Goal: Obtain resource: Download file/media

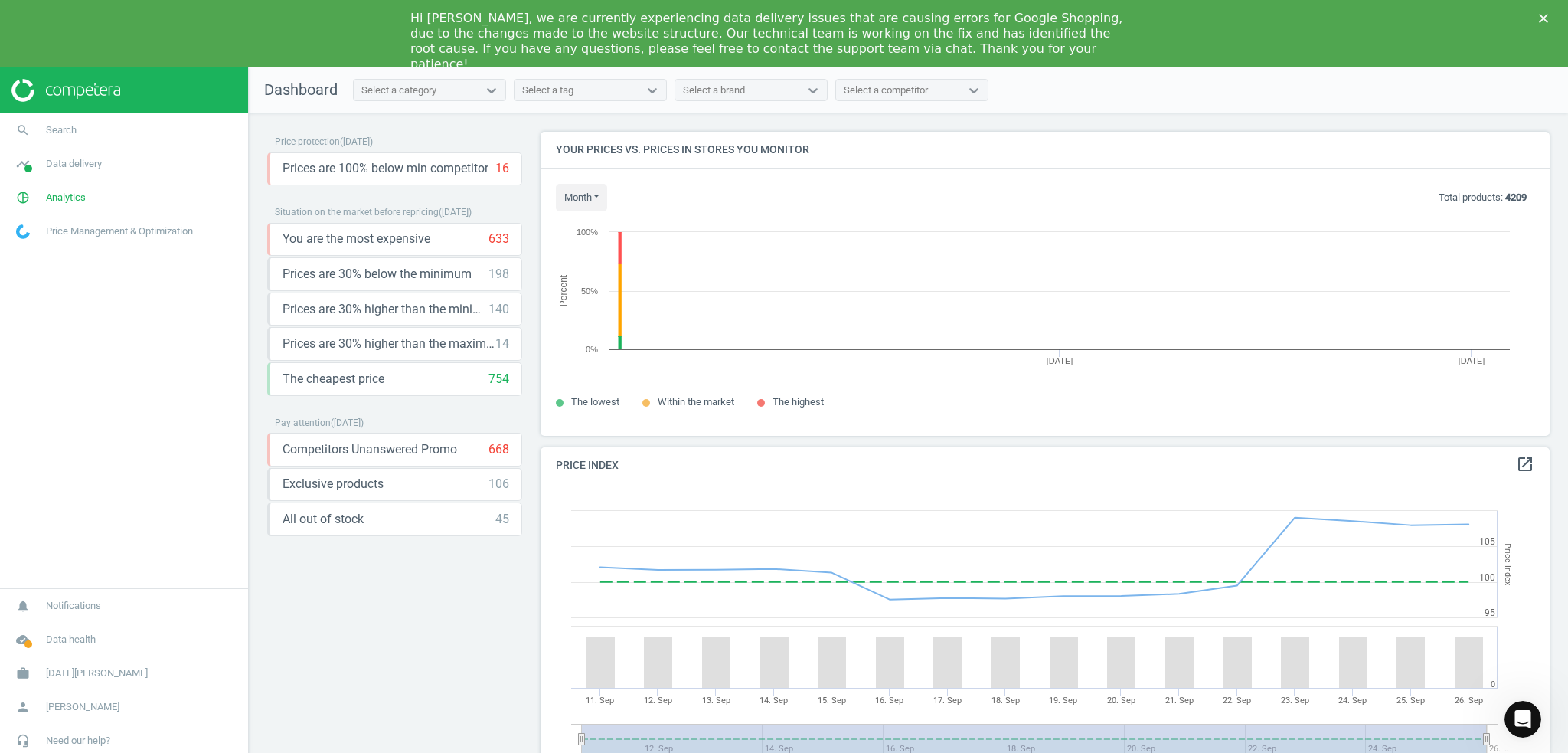
scroll to position [327, 1022]
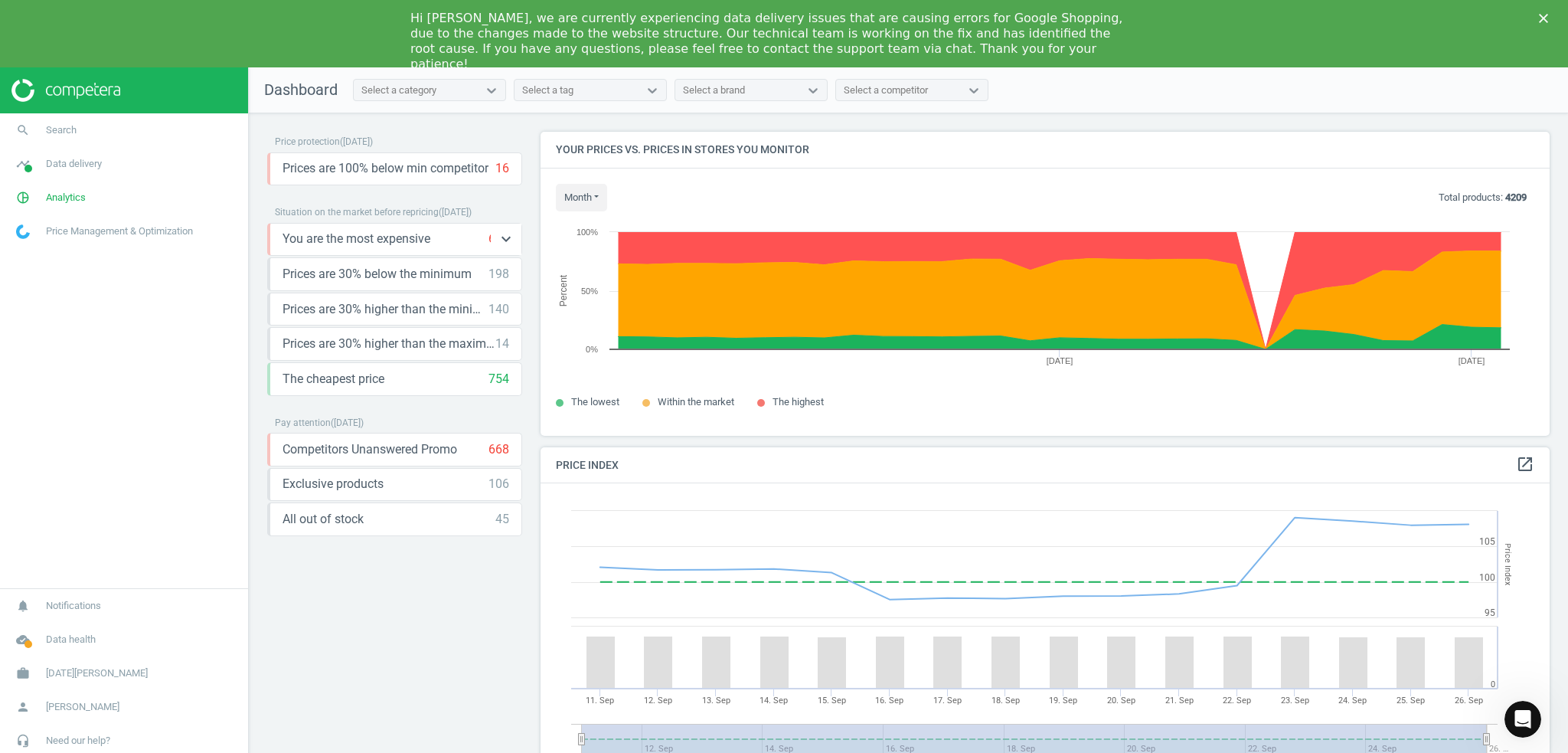
click at [399, 239] on span "You are the most expensive" at bounding box center [356, 239] width 147 height 17
click at [503, 234] on icon "keyboard_arrow_down" at bounding box center [506, 239] width 18 height 18
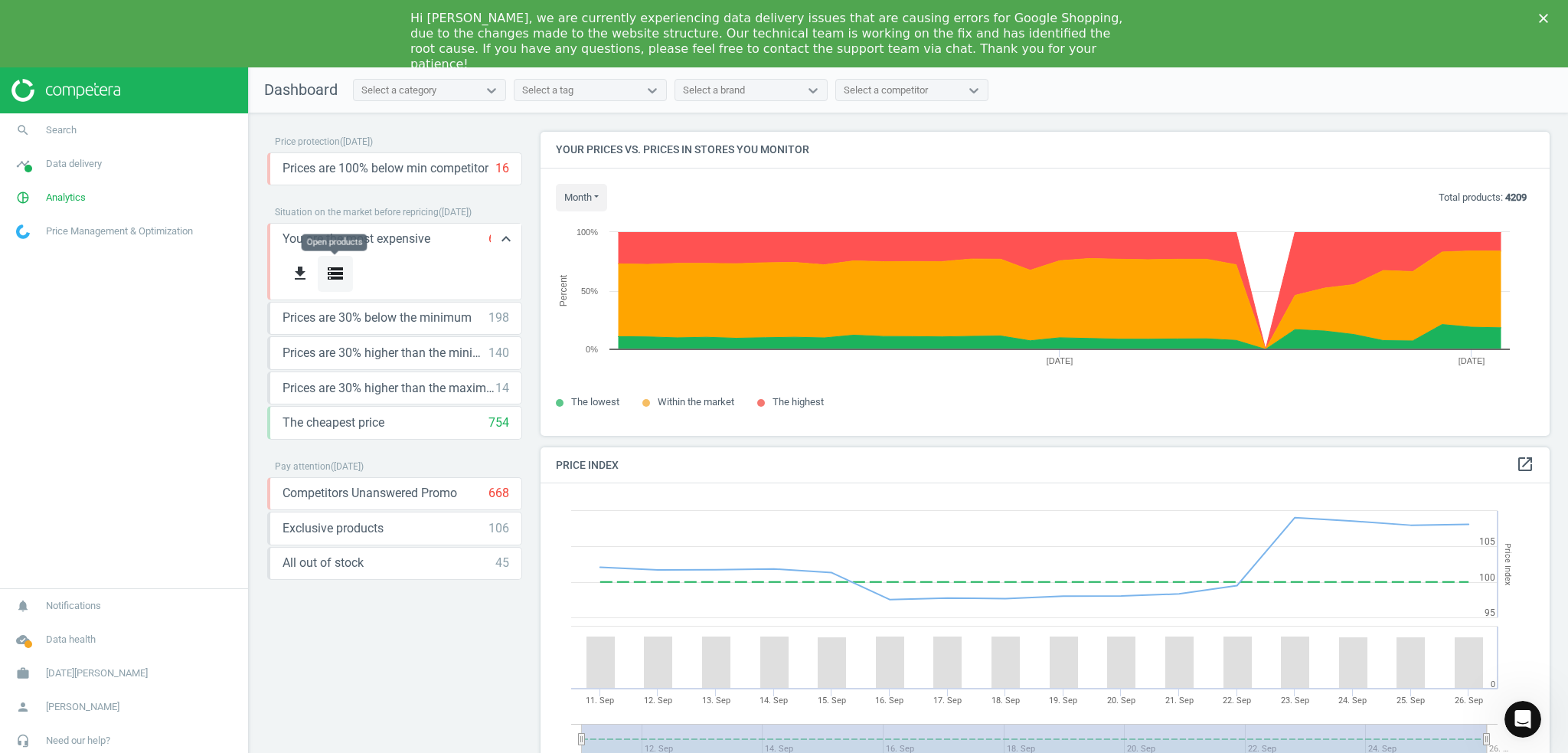
click at [327, 268] on icon "storage" at bounding box center [335, 273] width 18 height 18
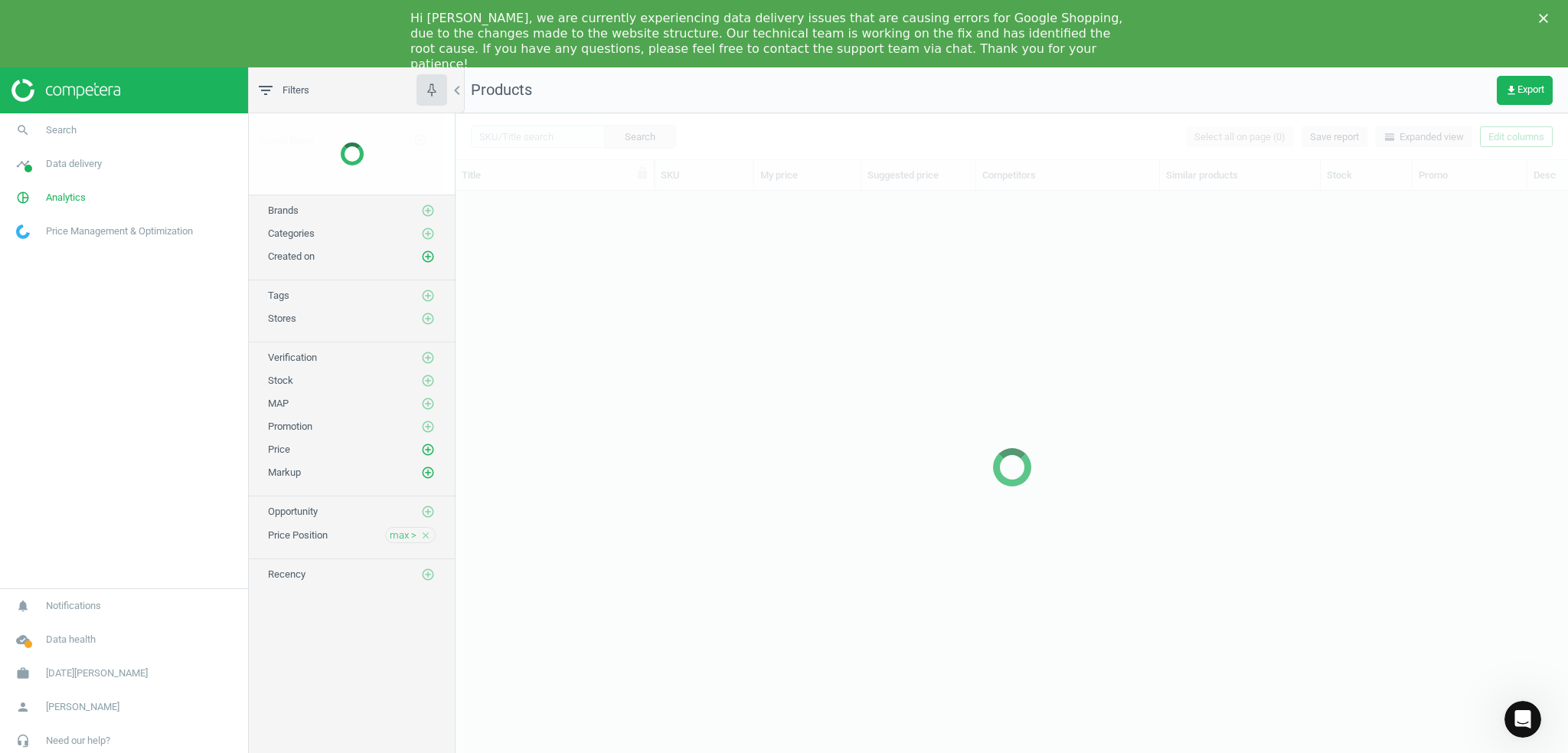
scroll to position [578, 1101]
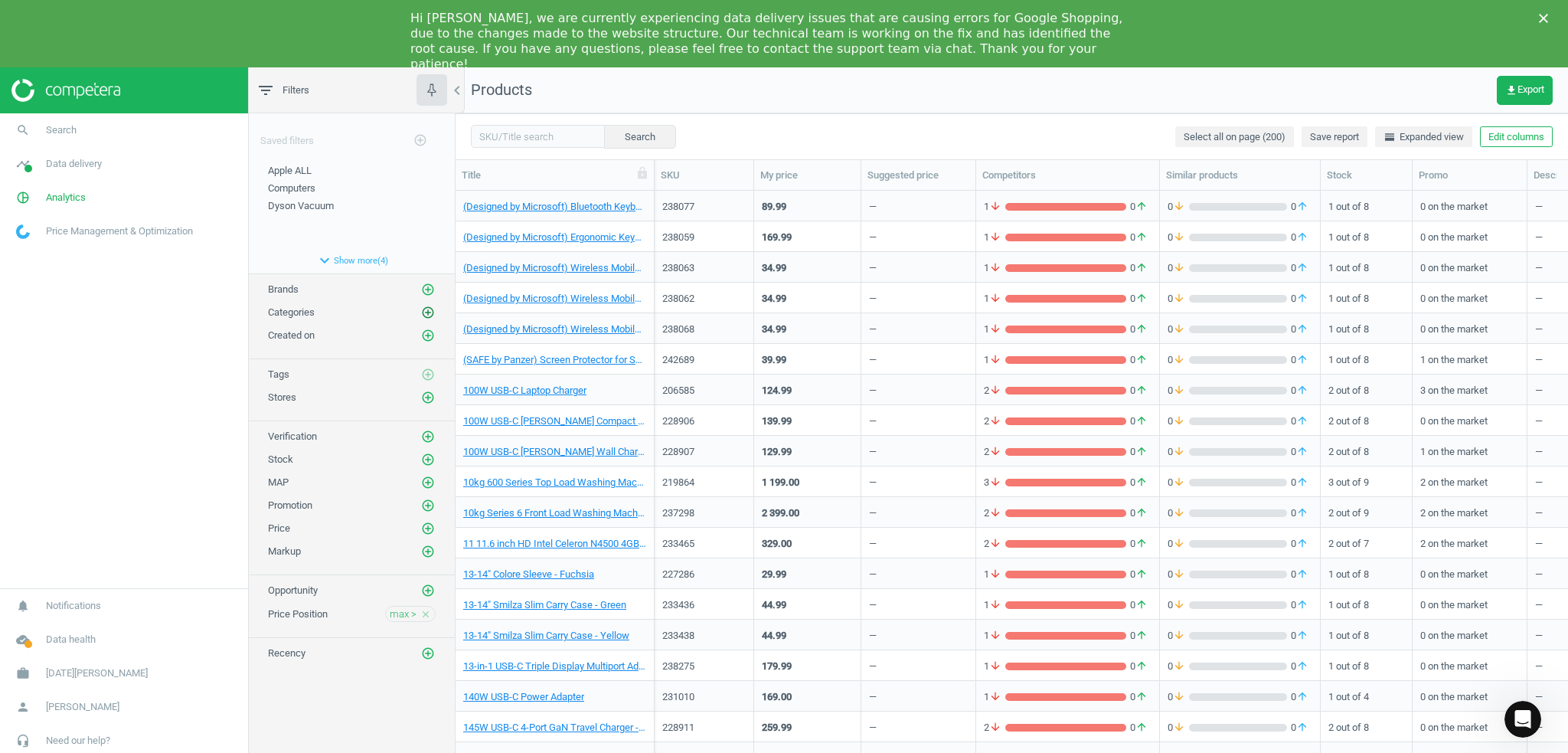
click at [429, 312] on icon "add_circle_outline" at bounding box center [428, 312] width 14 height 14
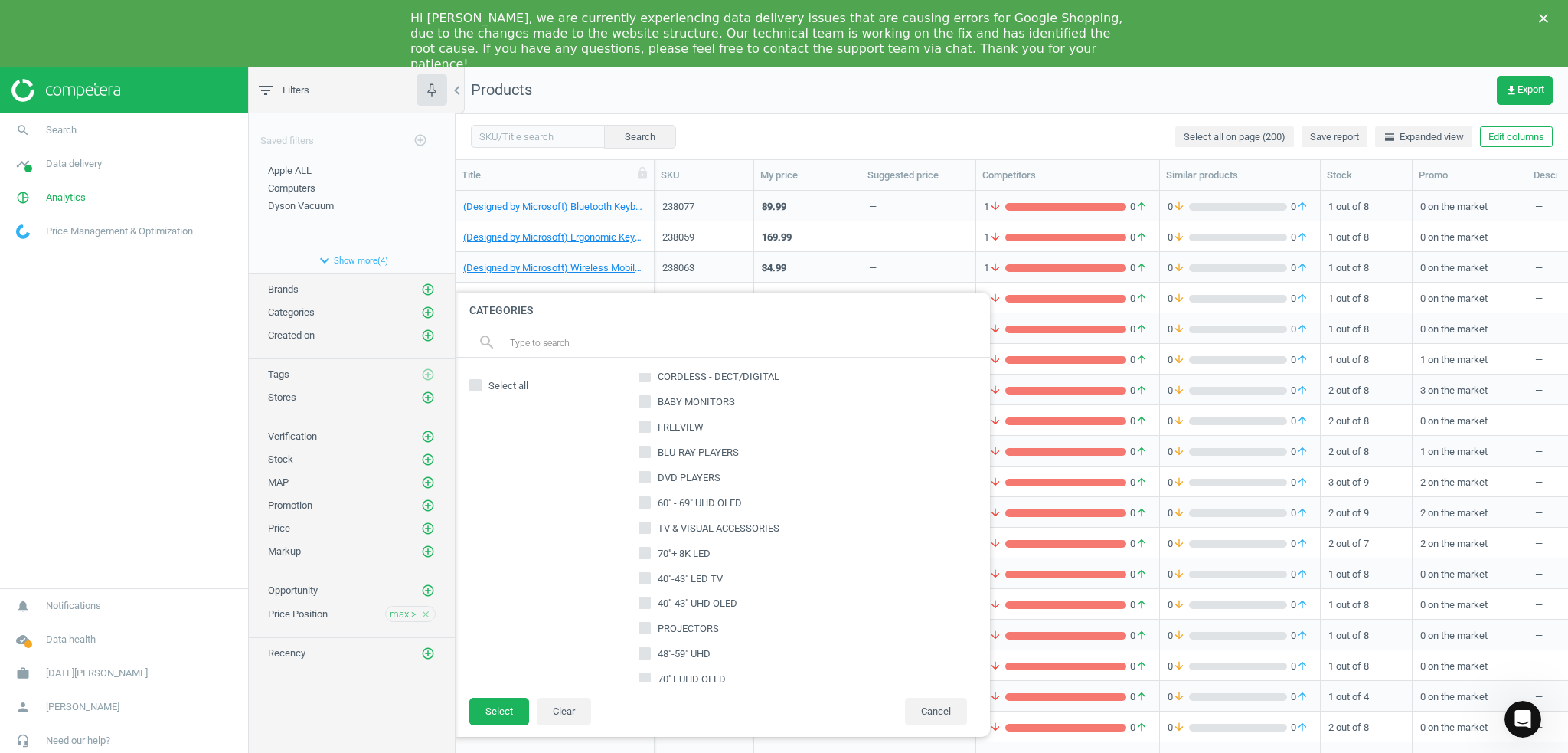
scroll to position [1302, 0]
click at [586, 350] on input "text" at bounding box center [743, 344] width 470 height 25
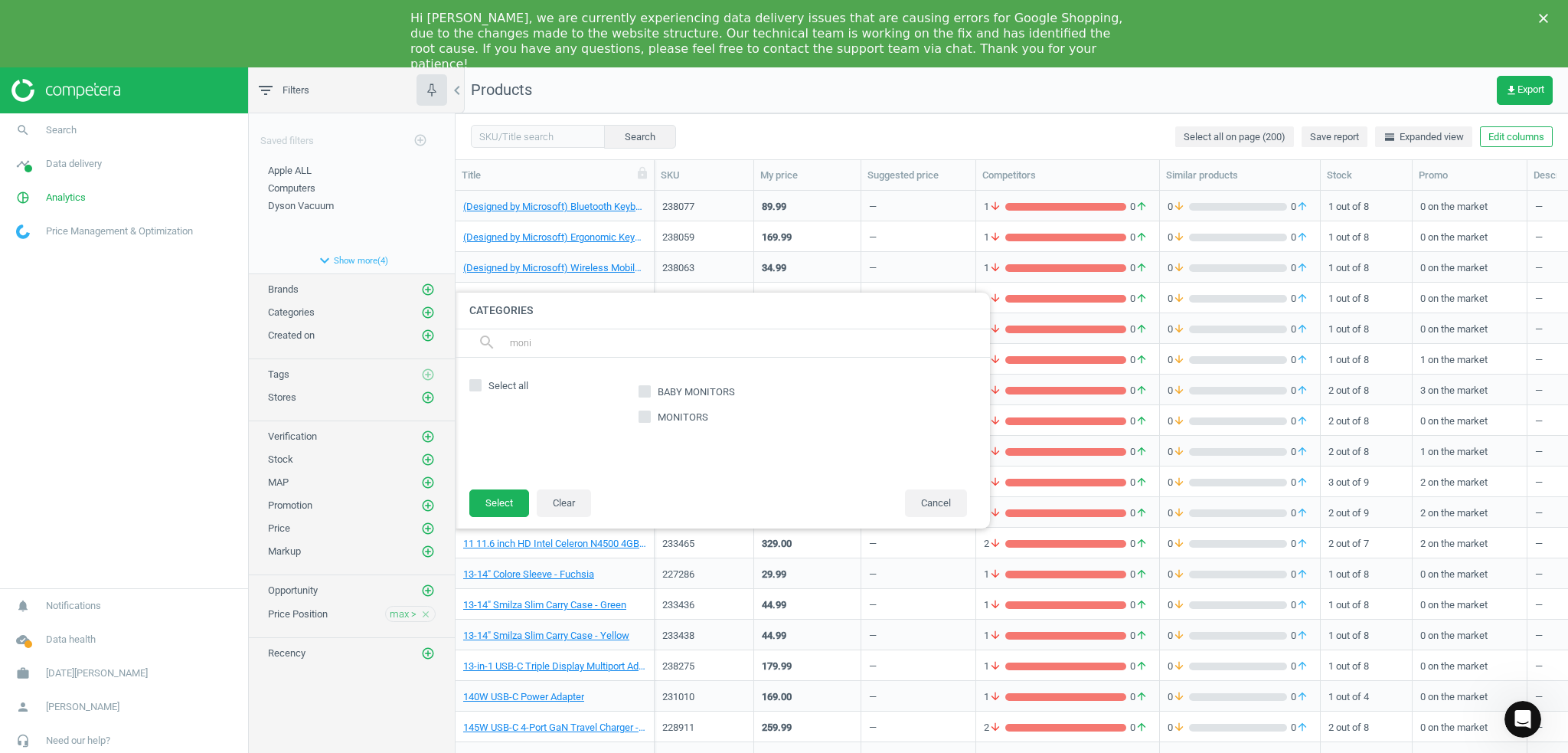
type input "moni"
click at [680, 407] on label "MONITORS" at bounding box center [675, 418] width 73 height 22
click at [650, 413] on input "MONITORS" at bounding box center [645, 418] width 10 height 10
checkbox input "true"
click at [497, 508] on button "Select" at bounding box center [499, 503] width 60 height 27
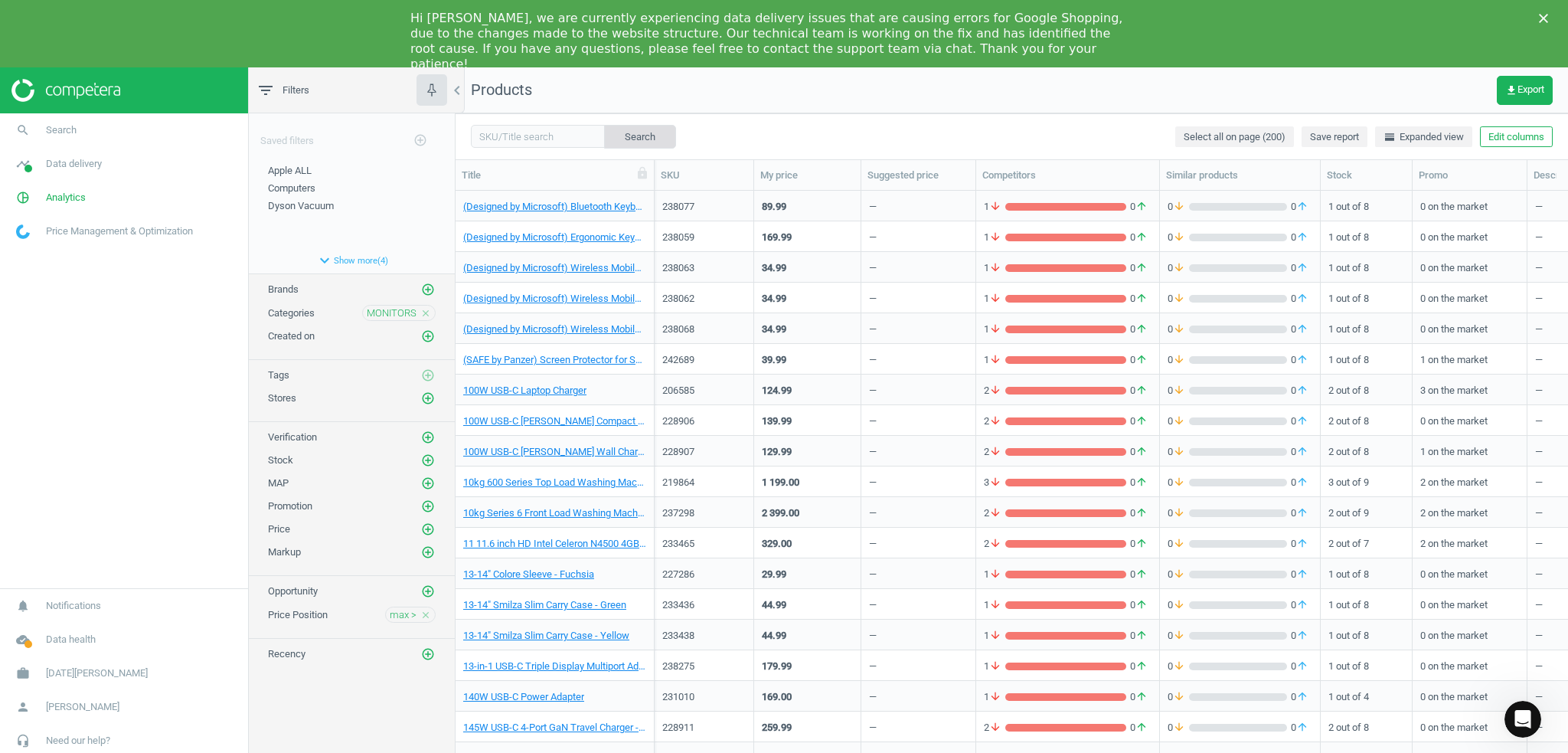
click at [616, 139] on button "Search" at bounding box center [640, 137] width 72 height 23
click at [324, 259] on icon "expand_more" at bounding box center [325, 260] width 18 height 18
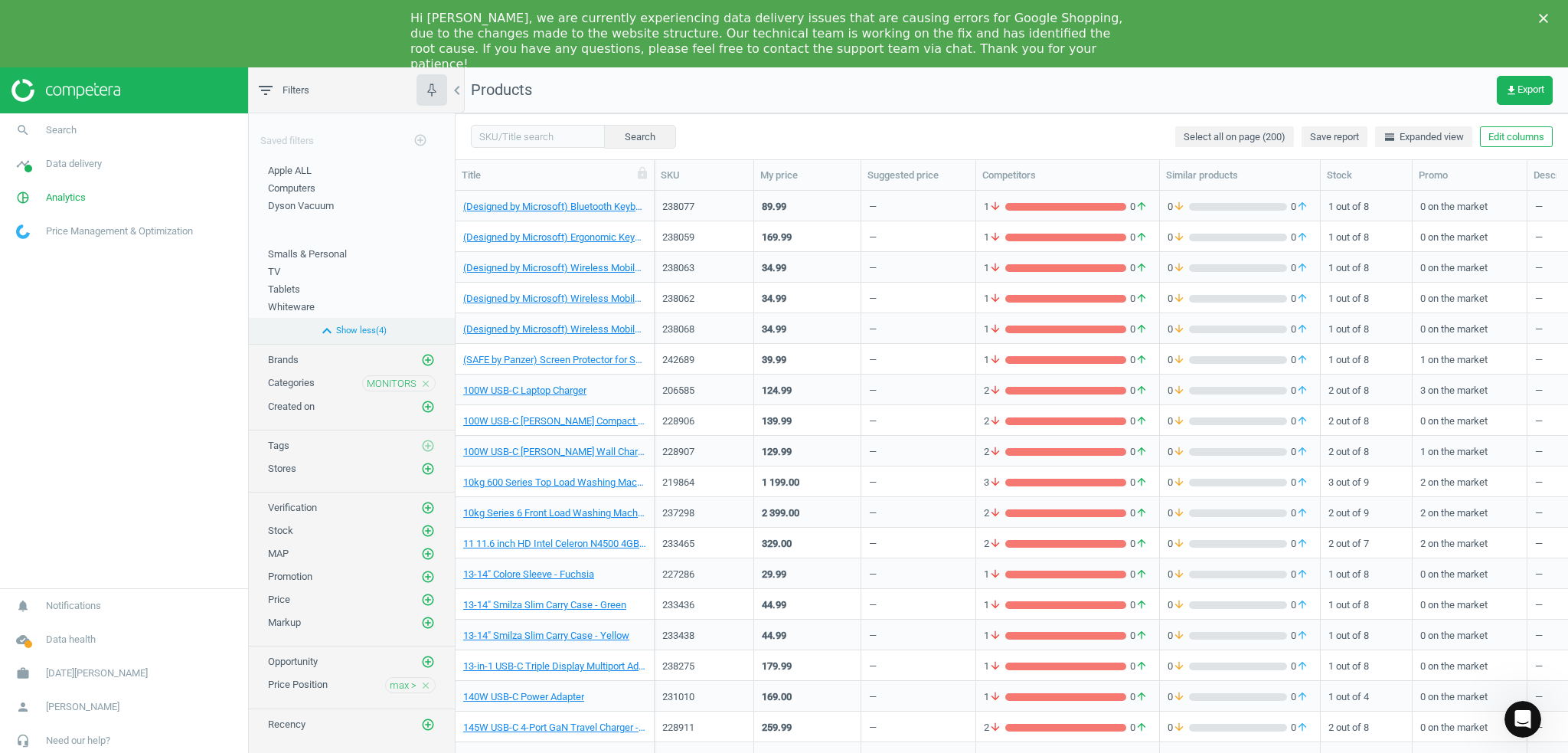
click at [333, 326] on icon "expand_less" at bounding box center [327, 331] width 18 height 18
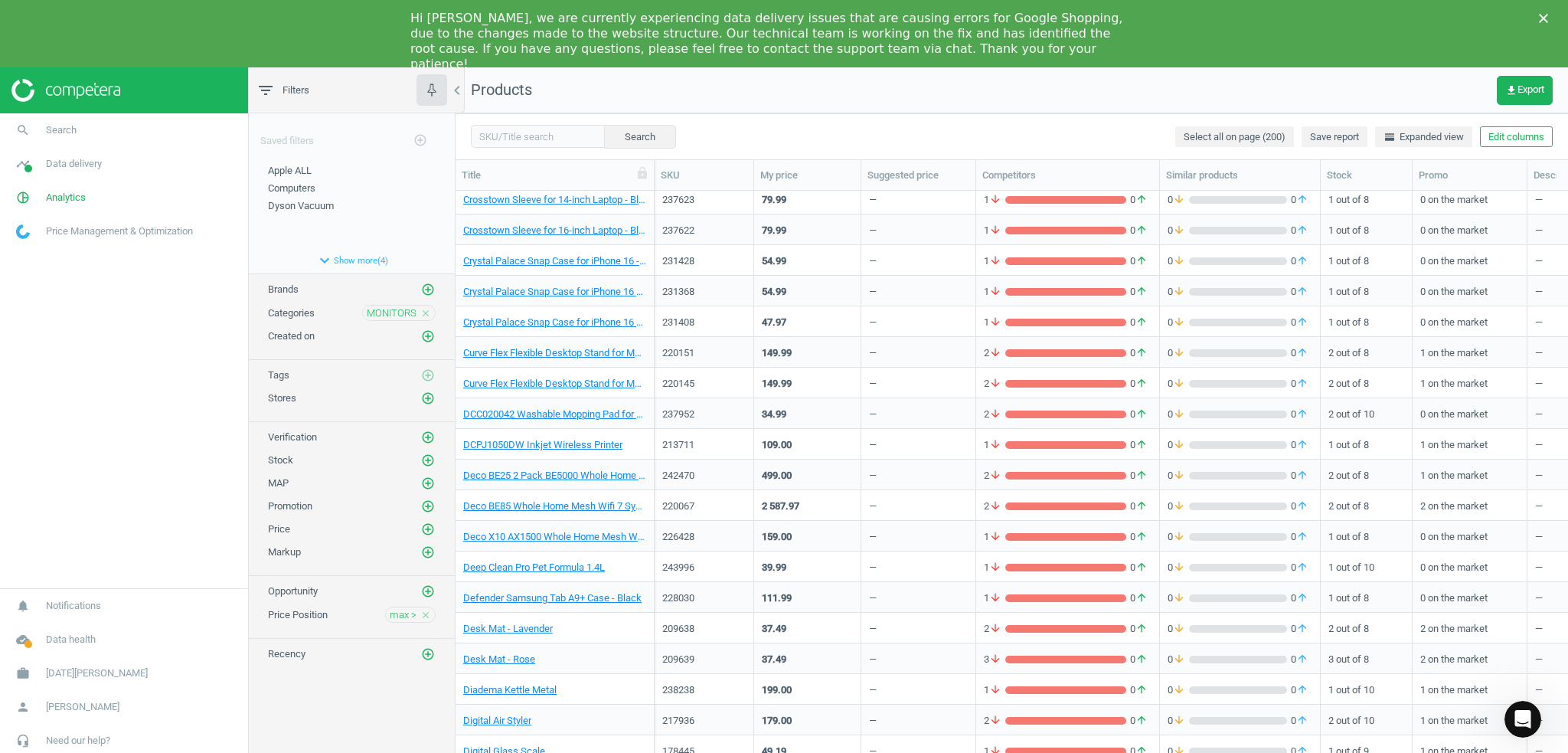
scroll to position [5539, 0]
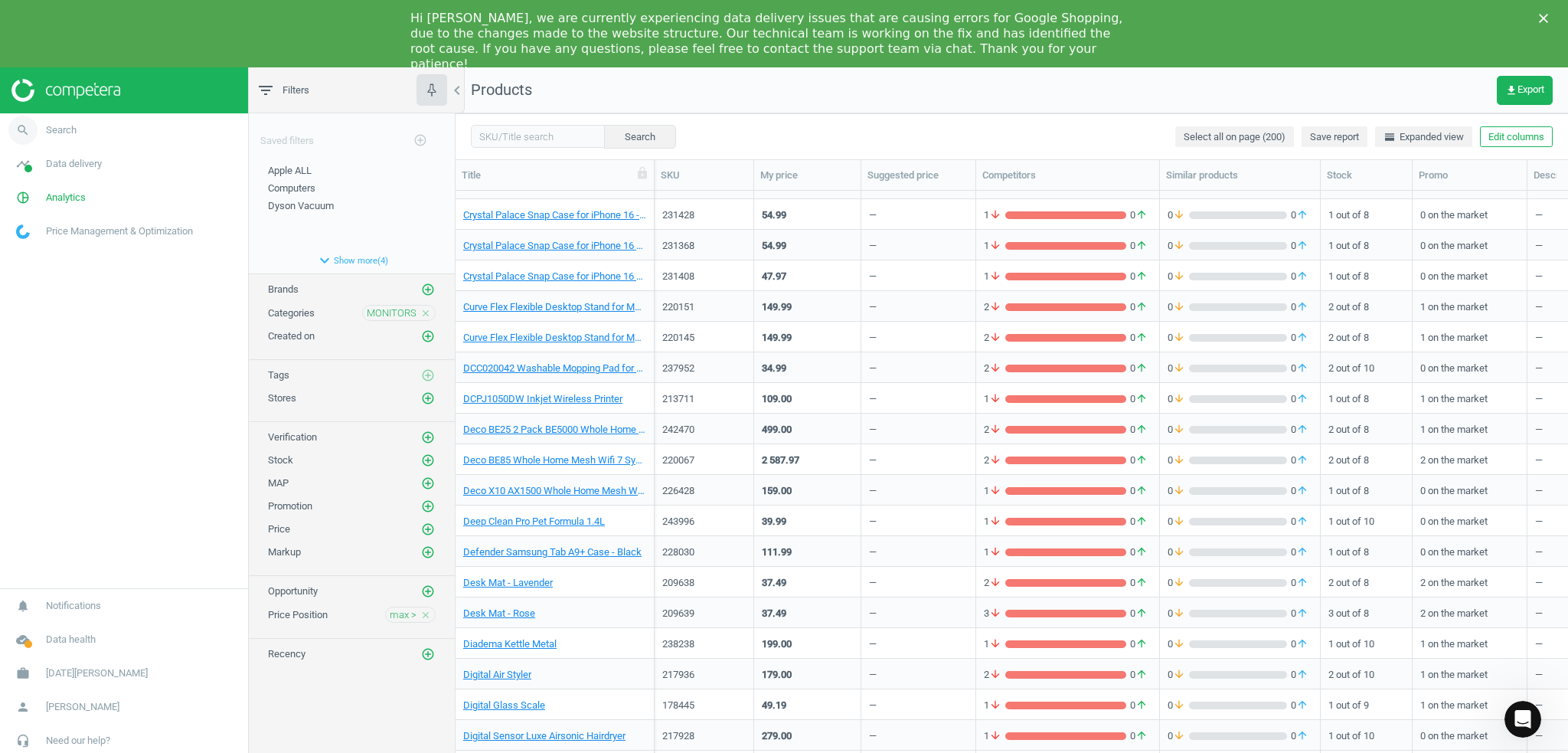
click at [71, 137] on span "Search" at bounding box center [60, 130] width 31 height 14
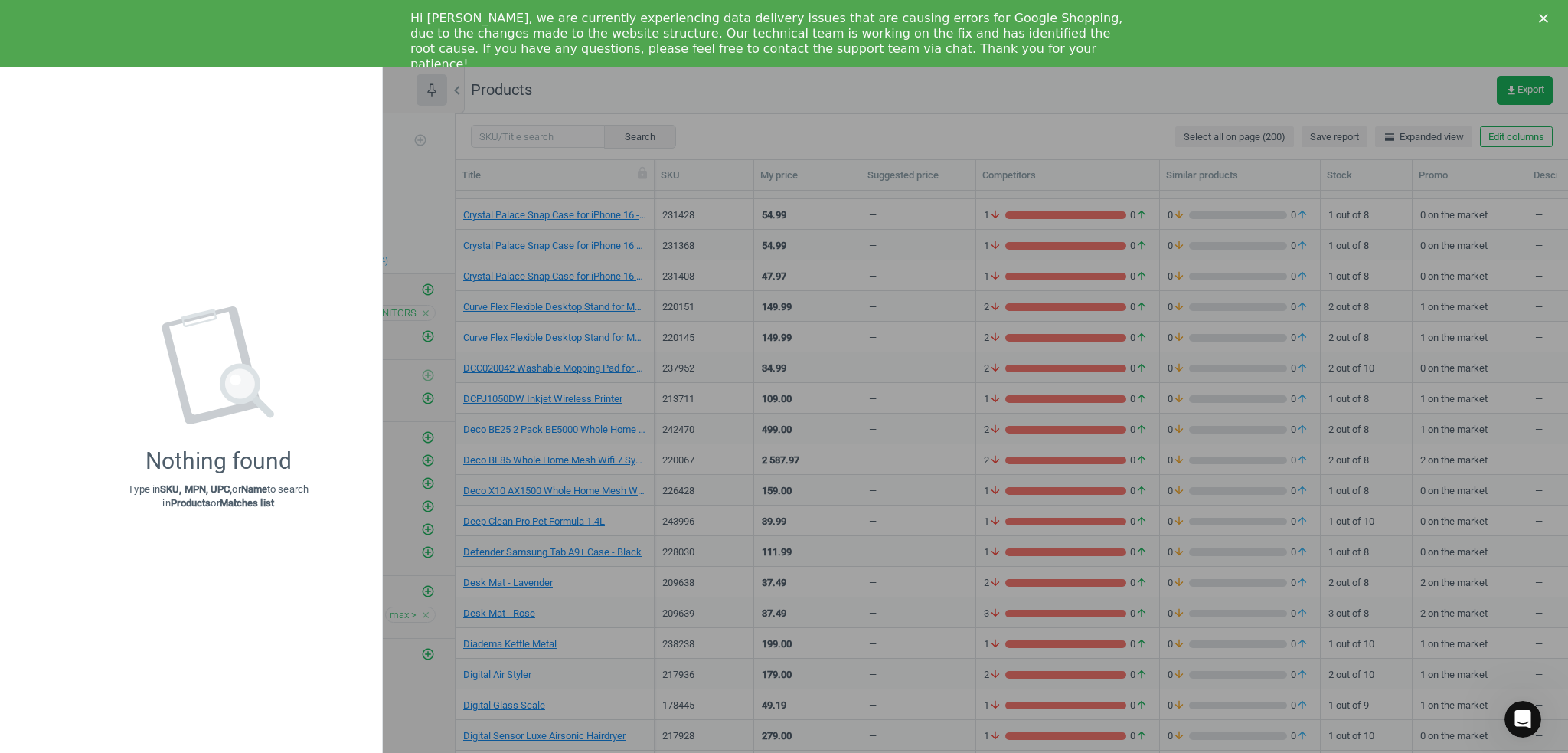
click at [71, 138] on div "Nothing found Type in SKU, MPN, UPC, or Name to search in Products or Matches l…" at bounding box center [219, 408] width 328 height 659
click at [408, 144] on div at bounding box center [784, 376] width 1568 height 753
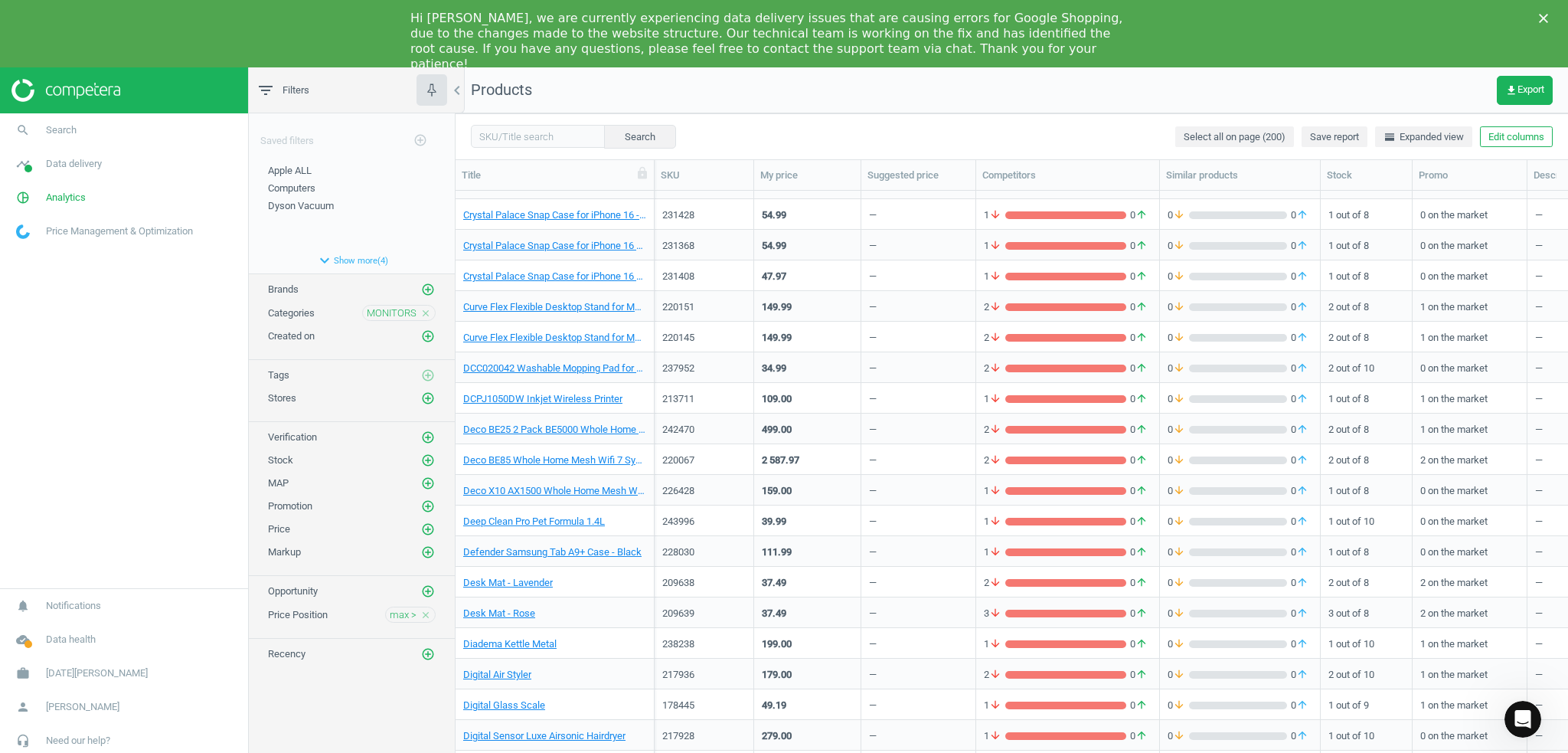
click at [1378, 103] on nav "Products get_app Export" at bounding box center [1012, 89] width 1113 height 46
click at [426, 311] on icon "close" at bounding box center [426, 313] width 11 height 11
click at [402, 311] on div "Categories add_circle_outline" at bounding box center [352, 312] width 168 height 15
click at [430, 311] on icon "add_circle_outline" at bounding box center [428, 312] width 14 height 14
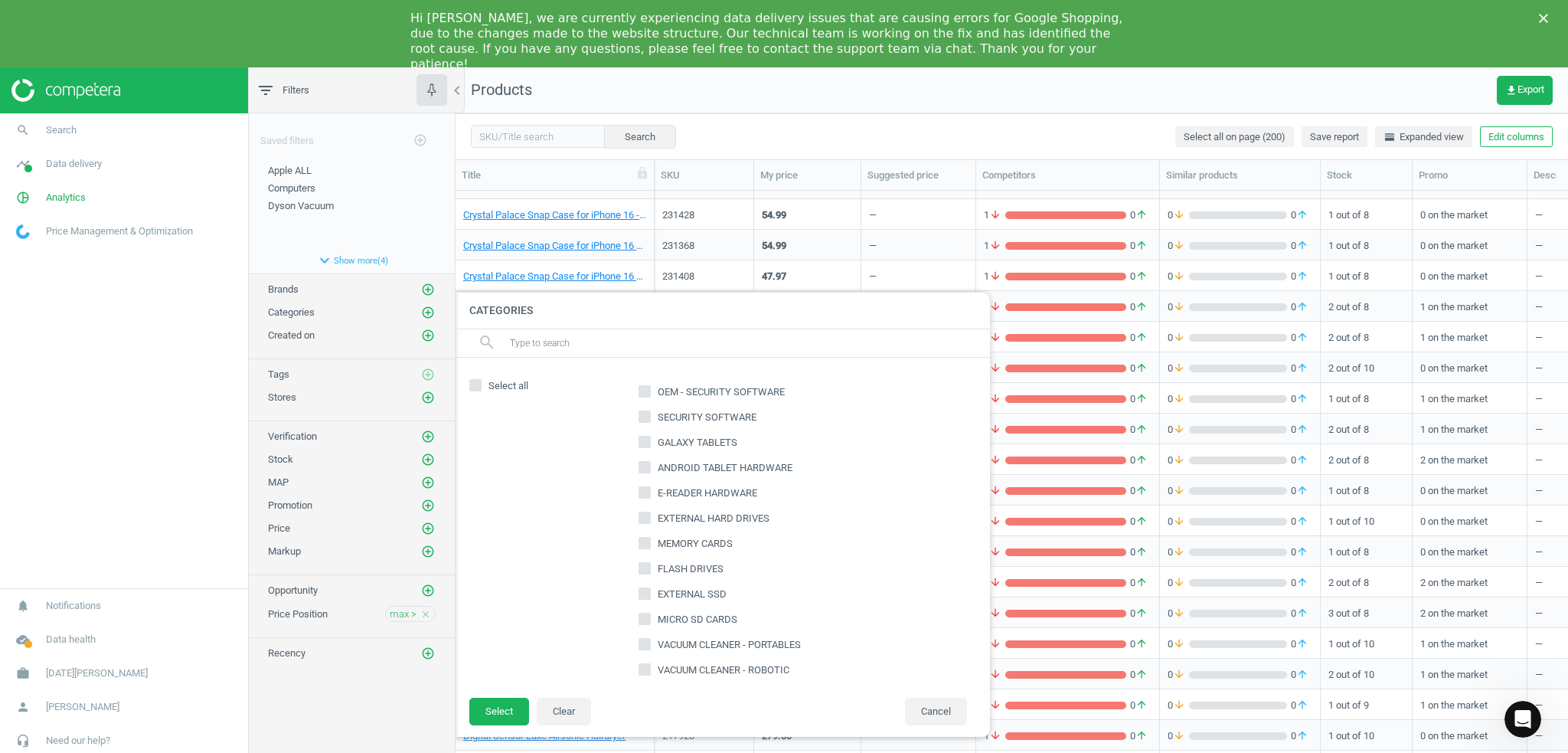
click at [560, 340] on input "text" at bounding box center [743, 344] width 470 height 25
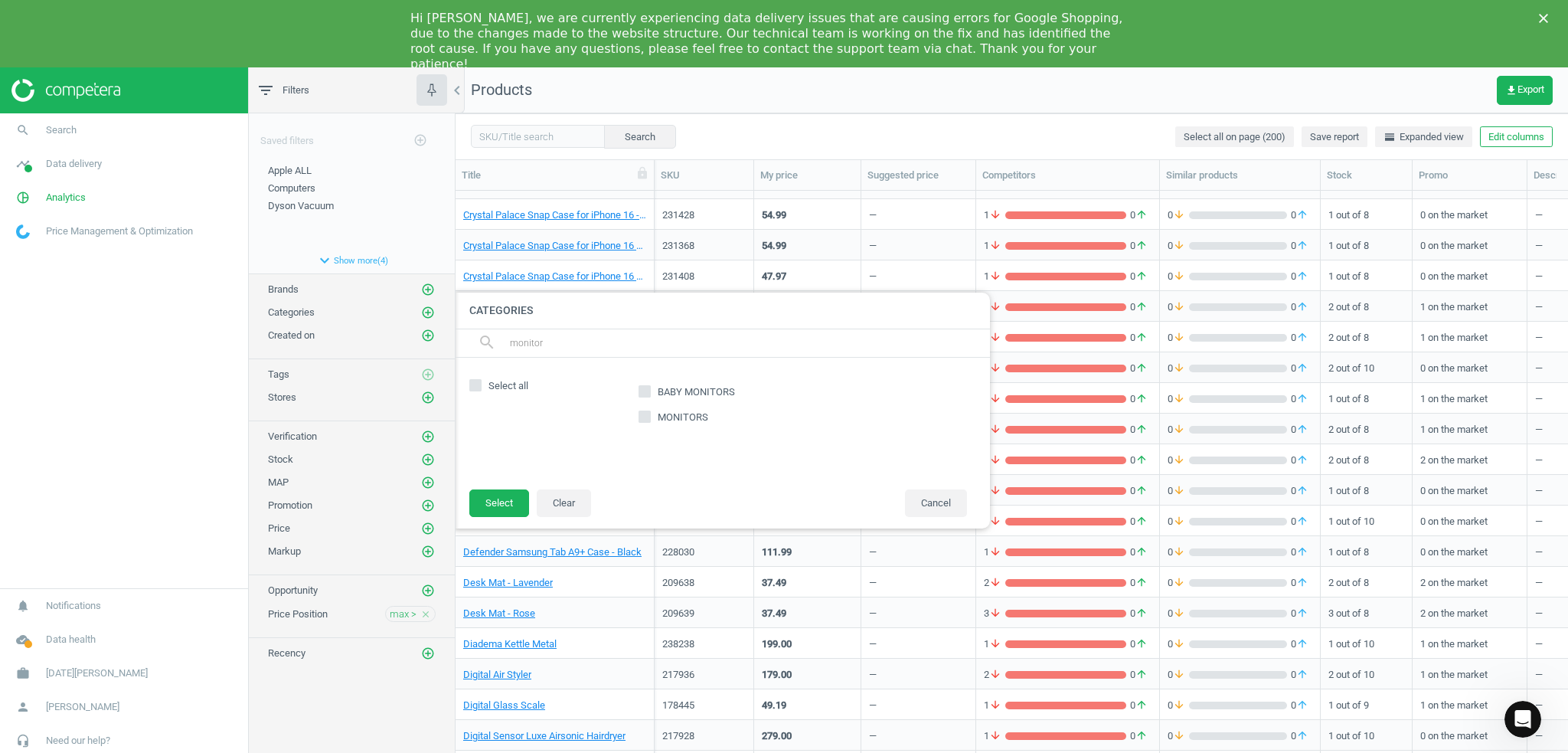
type input "monitor"
click at [649, 420] on icon at bounding box center [644, 417] width 12 height 12
click at [649, 420] on input "MONITORS" at bounding box center [645, 418] width 10 height 10
checkbox input "true"
click at [493, 509] on button "Select" at bounding box center [499, 503] width 60 height 27
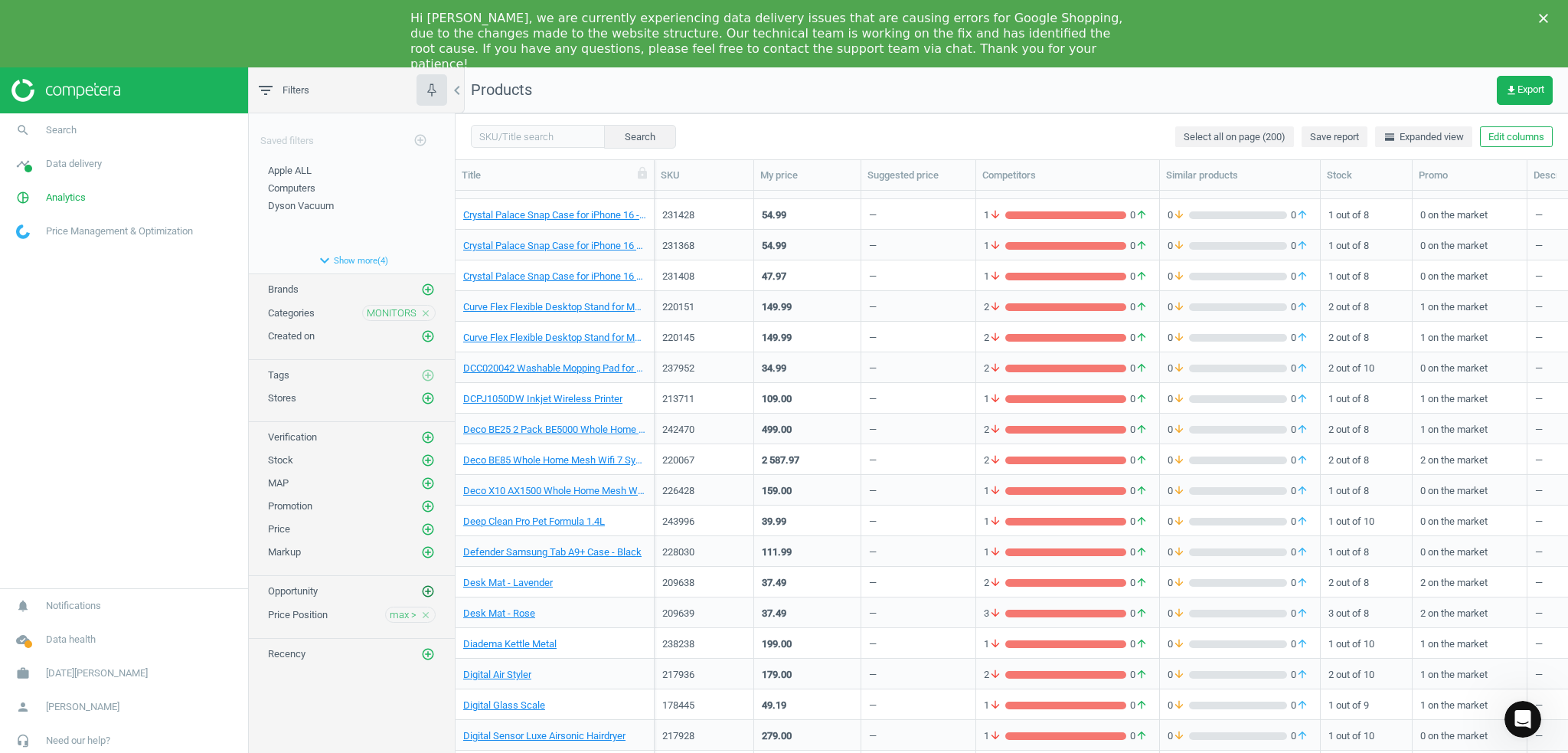
click at [427, 585] on icon "add_circle_outline" at bounding box center [428, 591] width 14 height 14
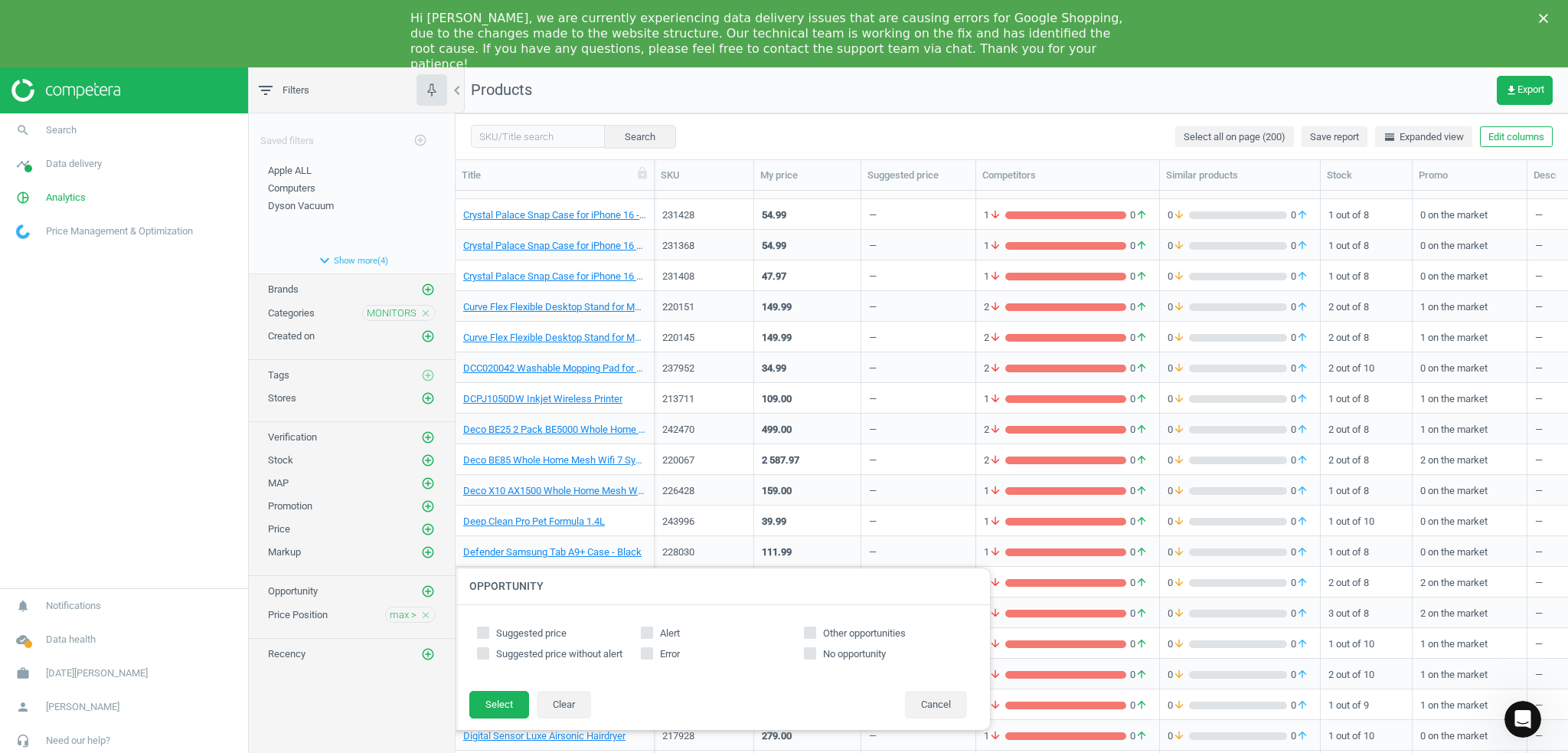
click at [379, 683] on div "Saved filters add_circle_outline Apple ALL edit delete Computers edit delete Dy…" at bounding box center [352, 446] width 206 height 664
click at [931, 704] on button "Cancel" at bounding box center [936, 704] width 62 height 27
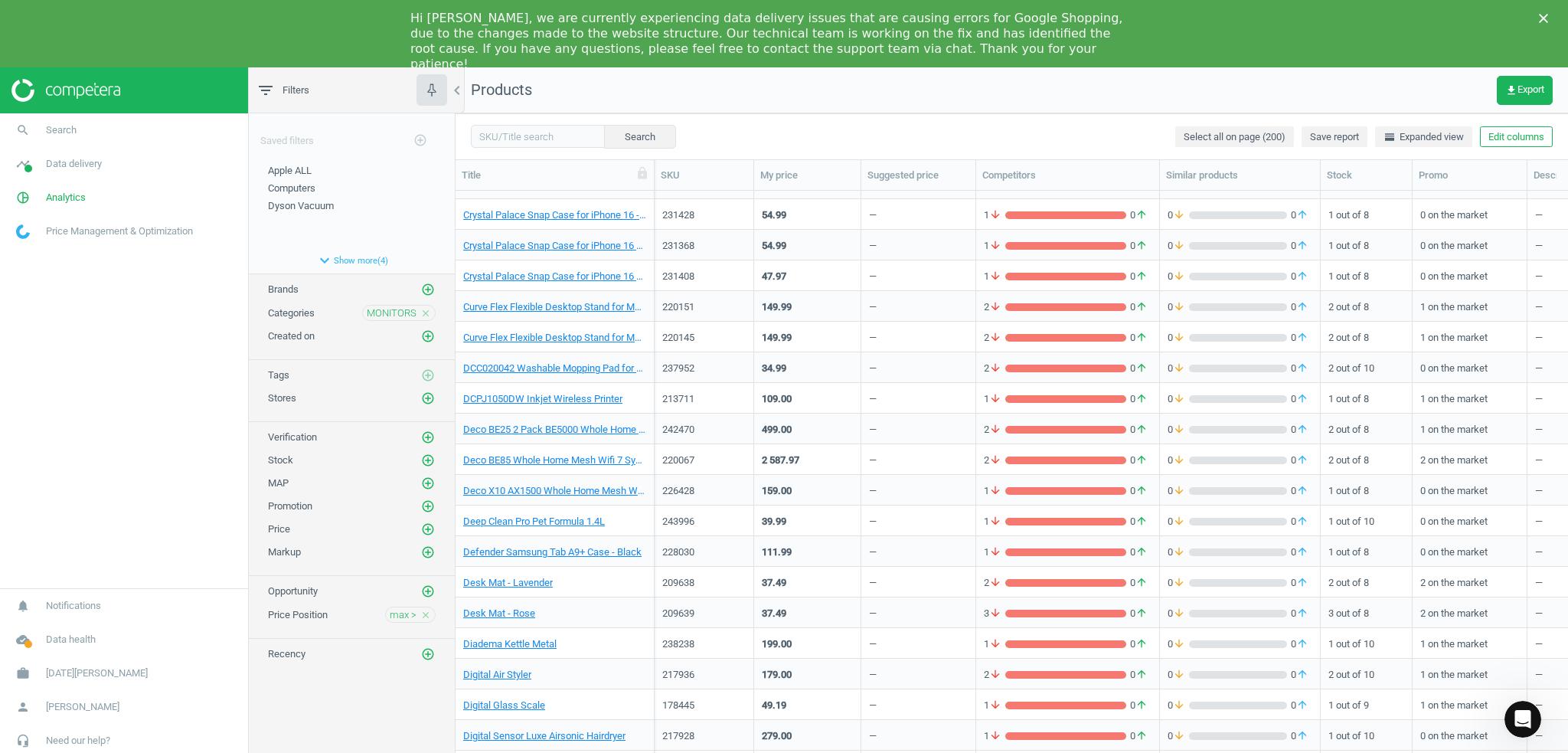
drag, startPoint x: 802, startPoint y: 147, endPoint x: 941, endPoint y: 145, distance: 139.0
click at [941, 145] on div "Search Select all on page (200) Save report horizontal_split Expanded view Edit…" at bounding box center [1012, 136] width 1113 height 46
drag, startPoint x: 894, startPoint y: 145, endPoint x: 1567, endPoint y: 165, distance: 673.3
click at [1567, 165] on div "Search Select all on page (200) Save report horizontal_split Expanded view Edit…" at bounding box center [1012, 467] width 1113 height 707
click at [1525, 171] on div at bounding box center [1527, 175] width 15 height 30
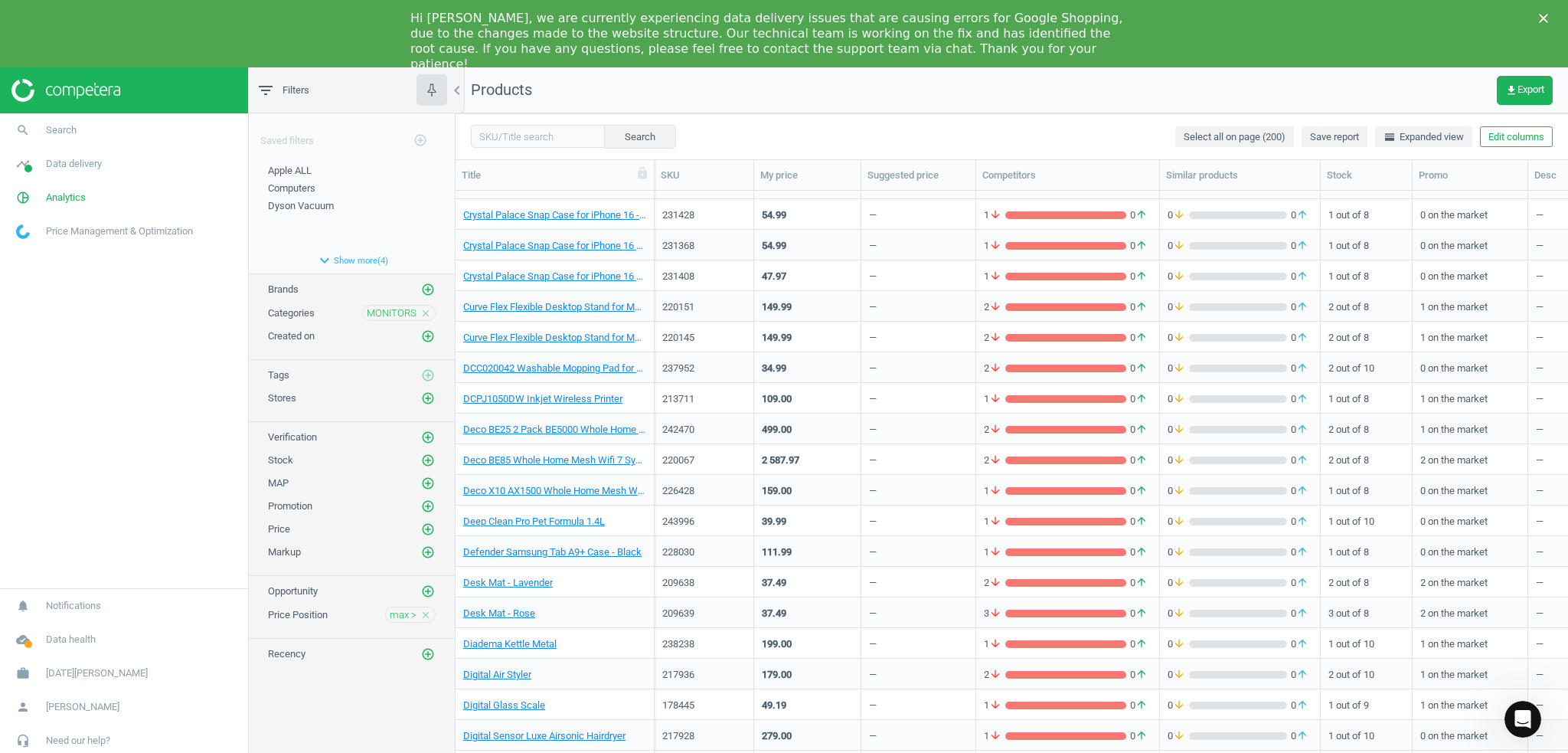
click at [402, 708] on div "Saved filters add_circle_outline Apple ALL edit delete Computers edit delete Dy…" at bounding box center [352, 446] width 206 height 664
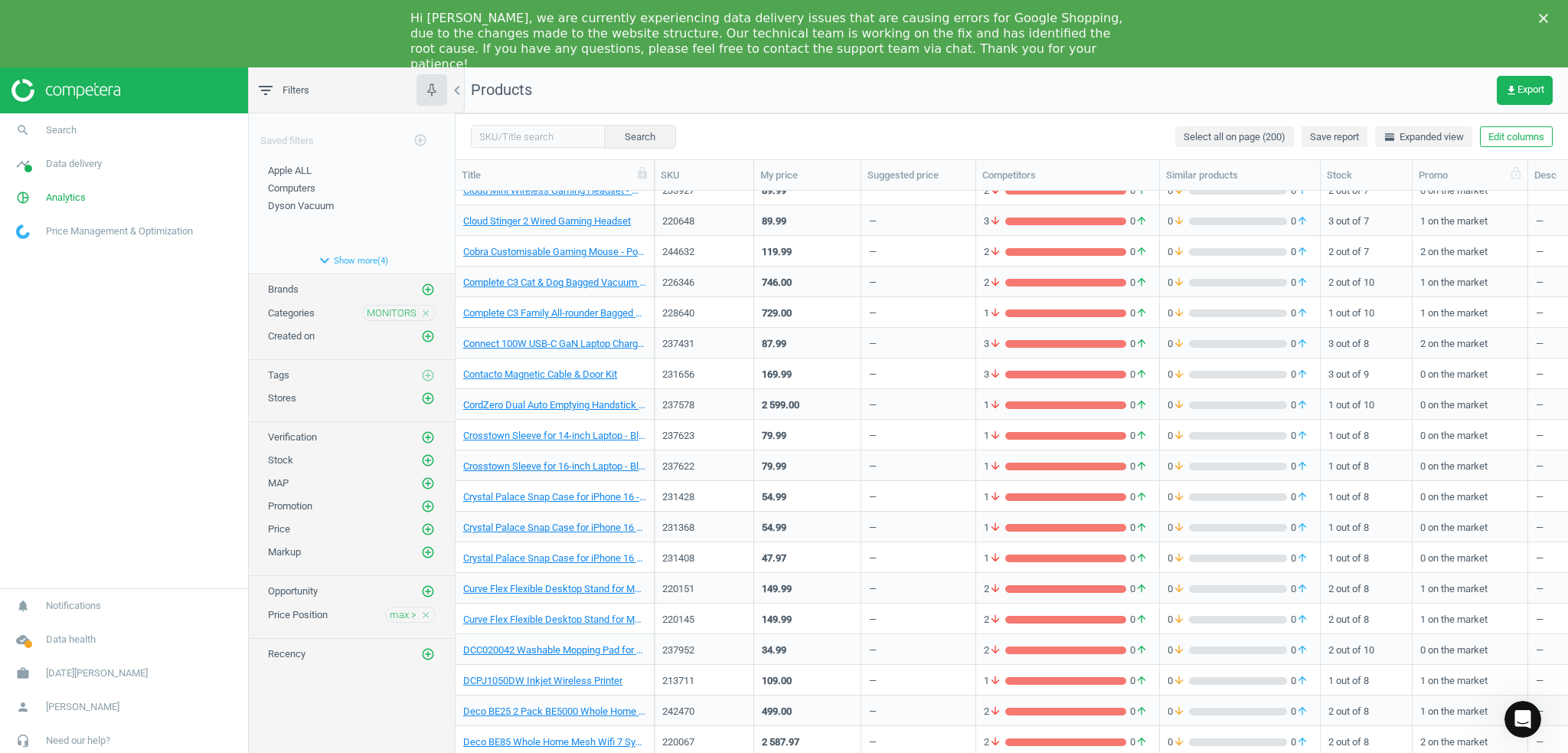
scroll to position [5232, 0]
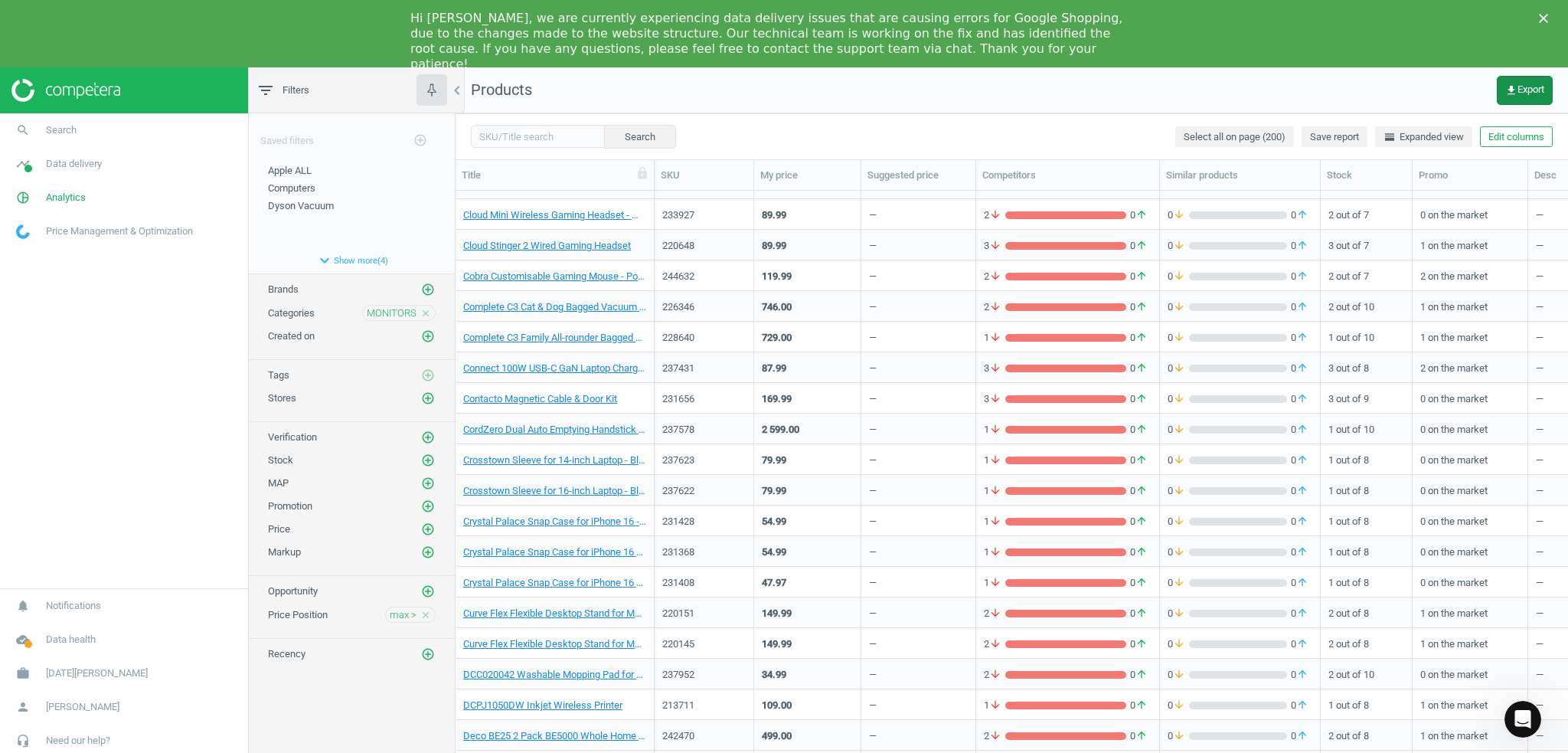
click at [1522, 97] on button "get_app Export" at bounding box center [1525, 90] width 56 height 29
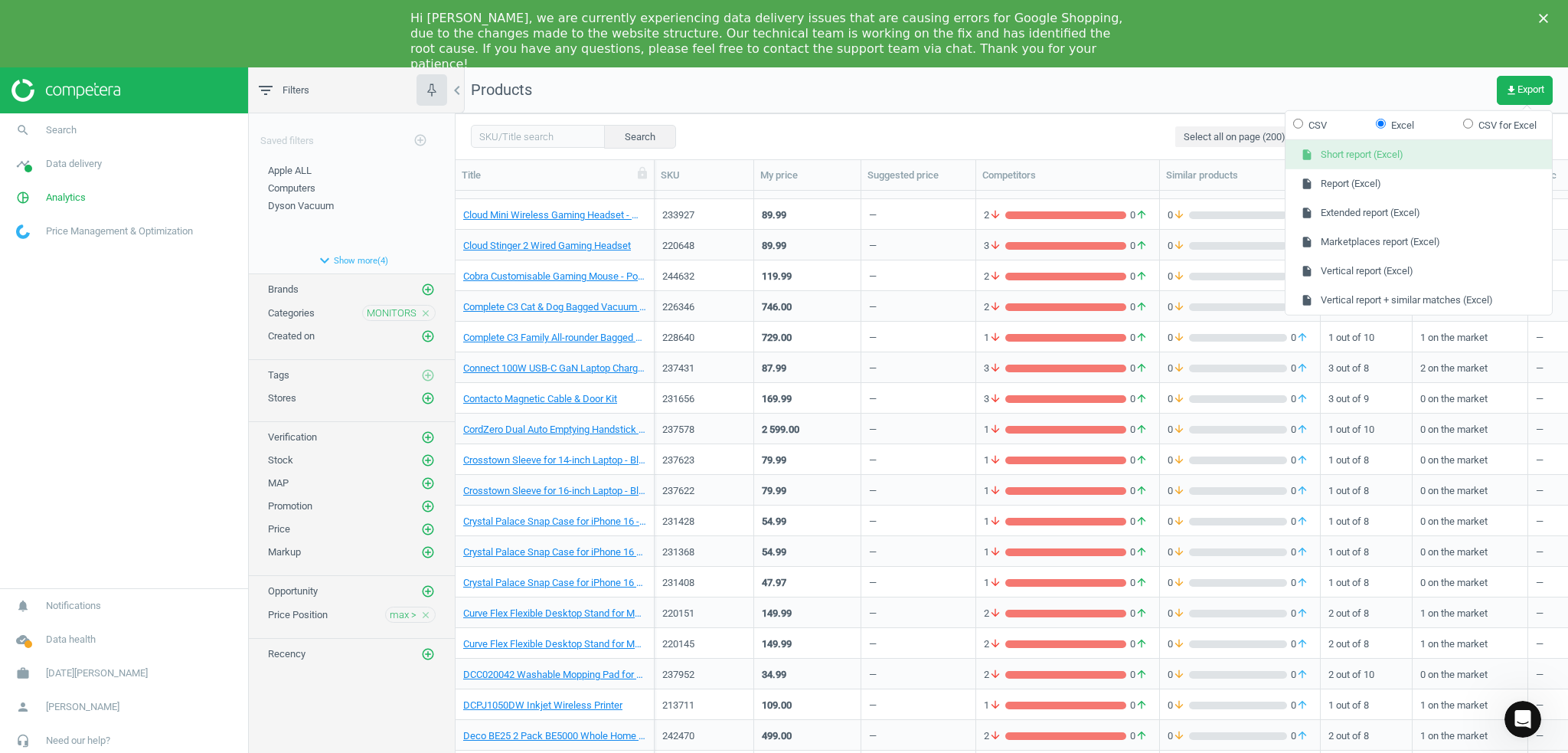
click at [1413, 162] on button "insert_drive_file Short report (Excel)" at bounding box center [1419, 154] width 267 height 29
